Goal: Transaction & Acquisition: Purchase product/service

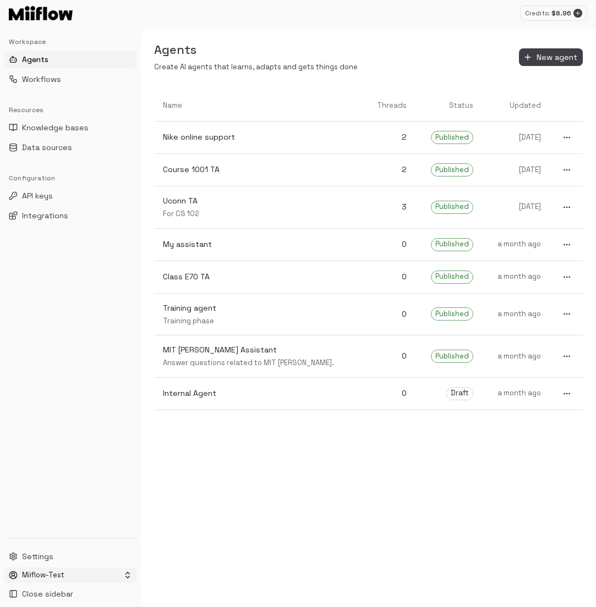
click at [62, 577] on html "Credits: $ 8.96 Workspace Agents Workflows Resources Knowledge bases Data sourc…" at bounding box center [298, 303] width 596 height 607
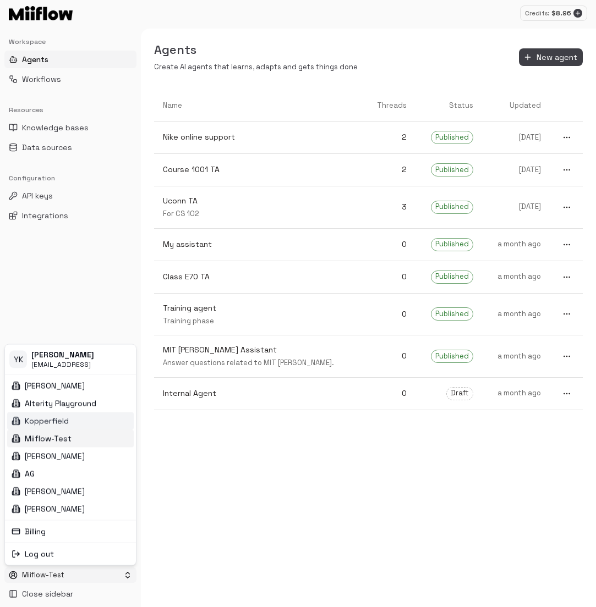
click at [76, 420] on div "Kopperfield" at bounding box center [70, 421] width 126 height 18
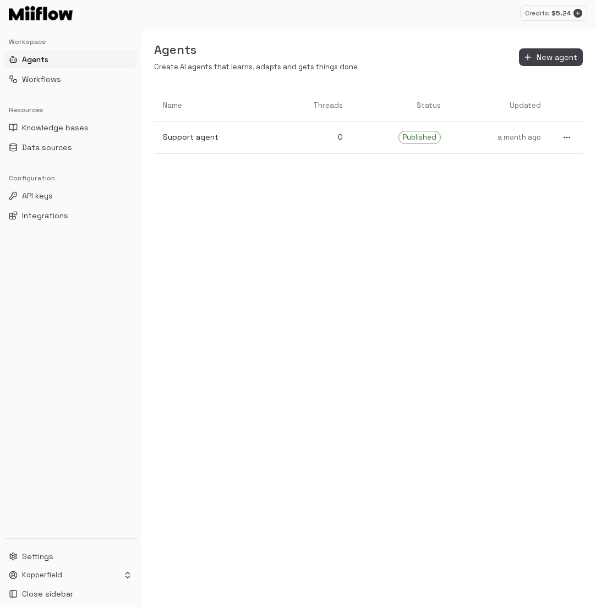
click at [192, 321] on div "Name Threads Status Updated Support agent 0 Published a month ago" at bounding box center [368, 348] width 455 height 517
click at [93, 329] on div "Workspace Agents Workflows Resources Knowledge bases Data sources Configuration…" at bounding box center [70, 284] width 141 height 510
click at [582, 11] on div "Credits: $ 5.24" at bounding box center [553, 12] width 67 height 15
click at [576, 12] on icon "Add credits" at bounding box center [577, 13] width 7 height 7
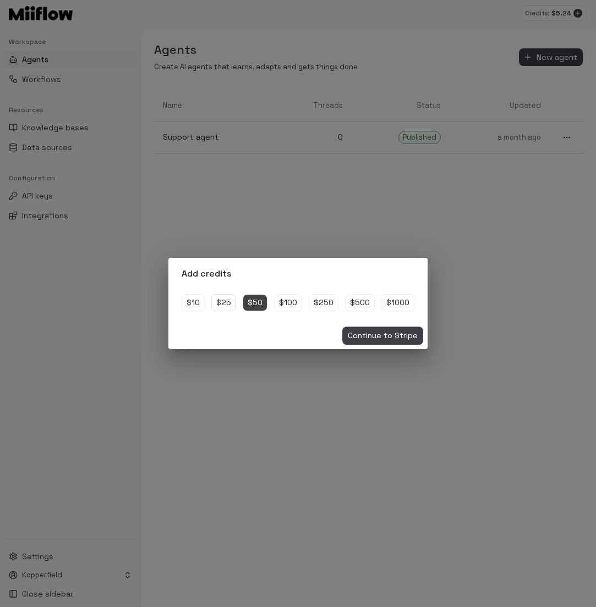
click at [229, 305] on div "$25" at bounding box center [223, 303] width 25 height 18
click at [362, 336] on span "Continue to Stripe" at bounding box center [383, 336] width 70 height 14
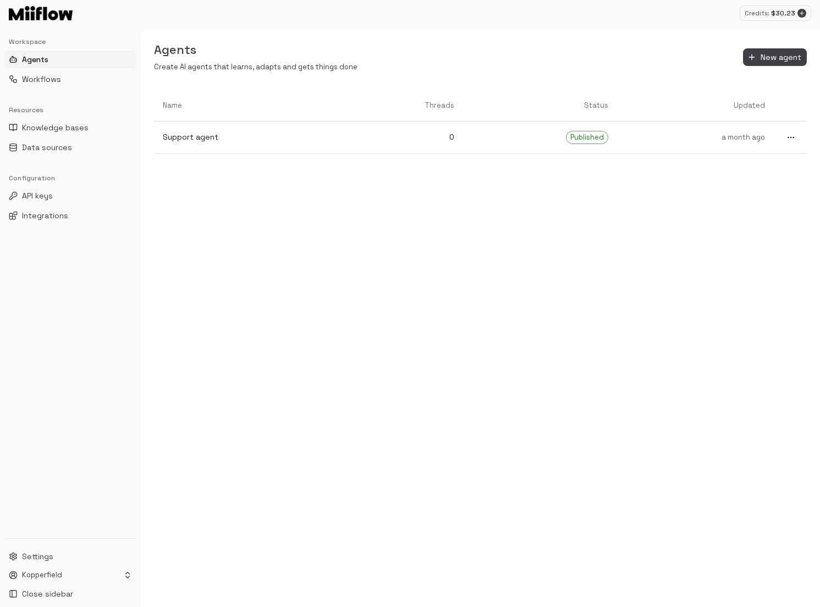
click at [493, 218] on div "Name Threads Status Updated Support agent 0 Published a month ago" at bounding box center [480, 348] width 679 height 517
